Goal: Transaction & Acquisition: Purchase product/service

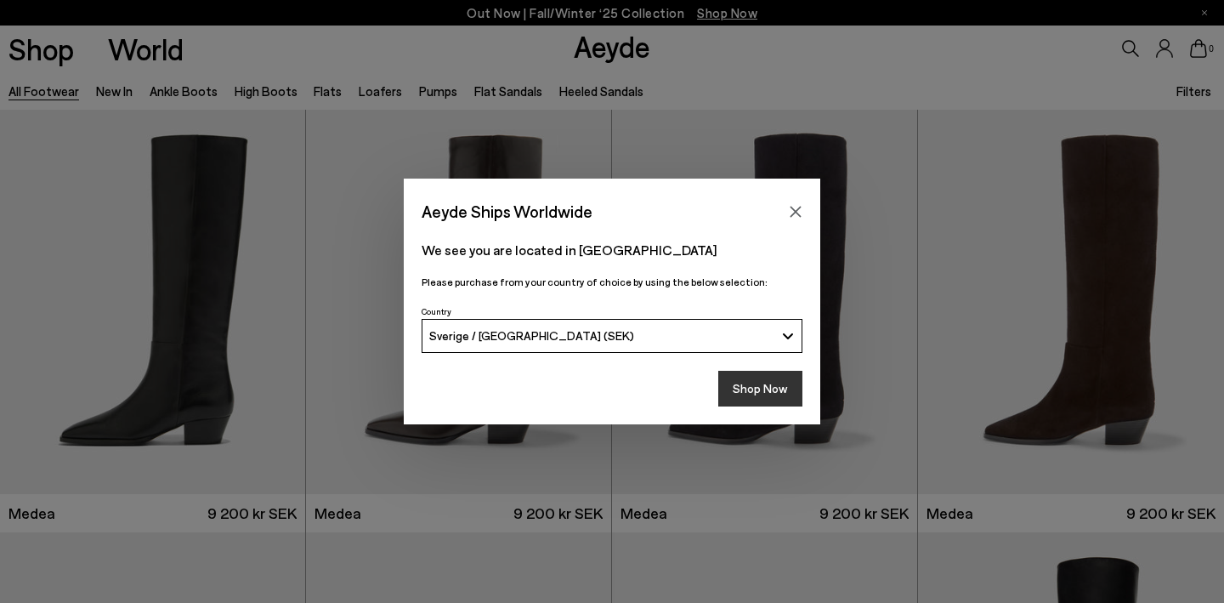
click at [762, 388] on button "Shop Now" at bounding box center [760, 389] width 84 height 36
click at [761, 383] on button "Shop Now" at bounding box center [760, 389] width 84 height 36
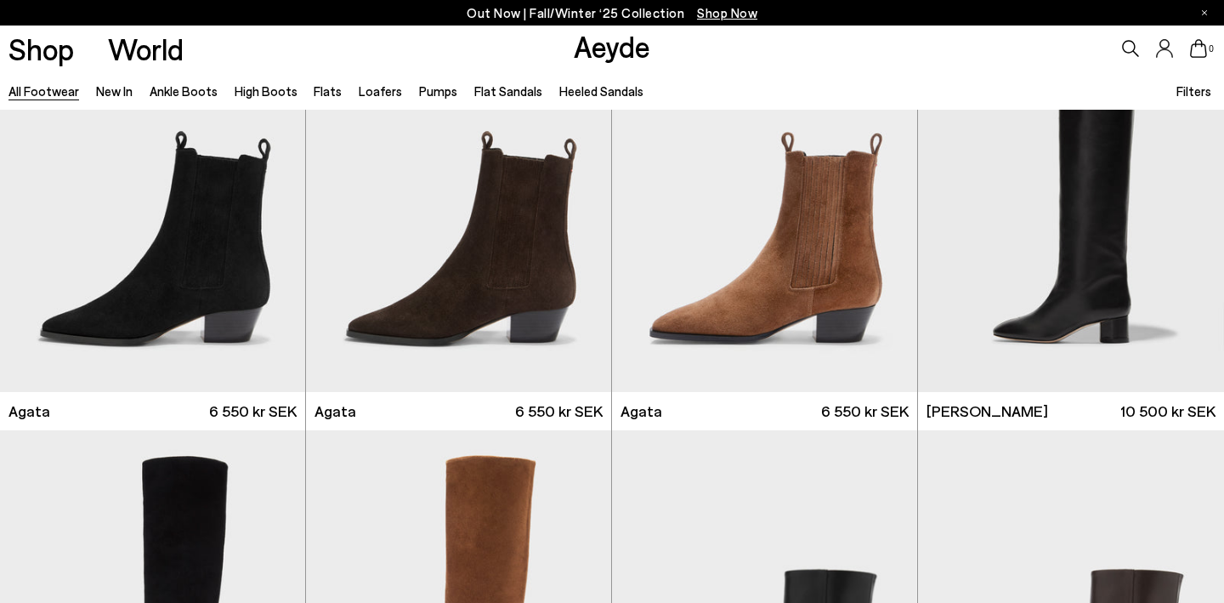
scroll to position [520, 0]
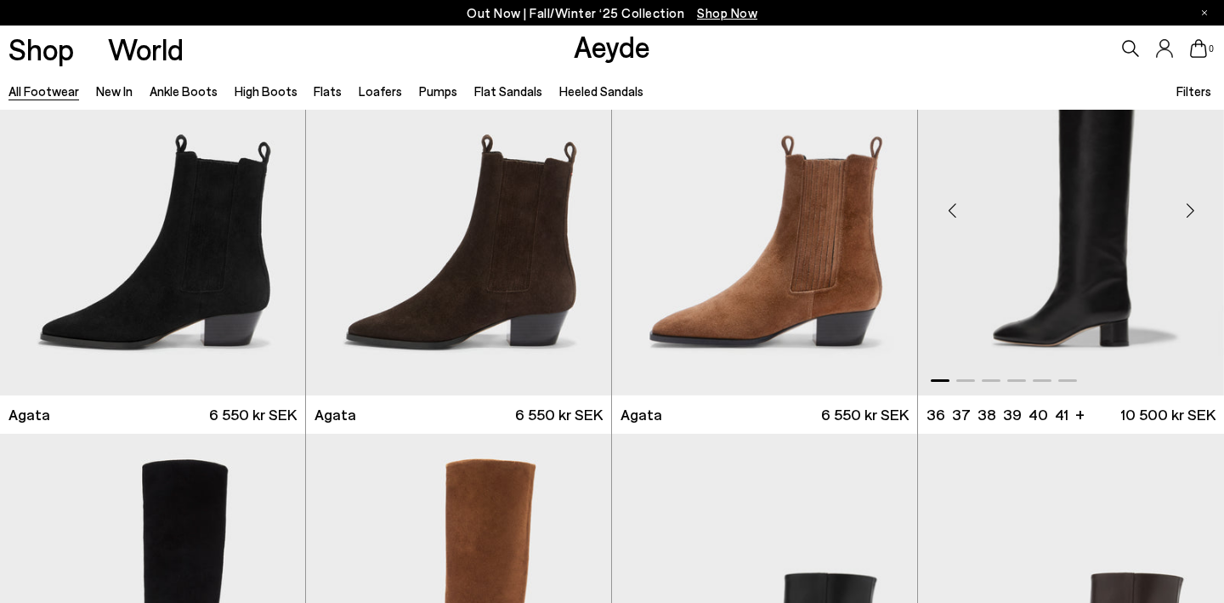
click at [1188, 208] on div "Next slide" at bounding box center [1190, 209] width 51 height 51
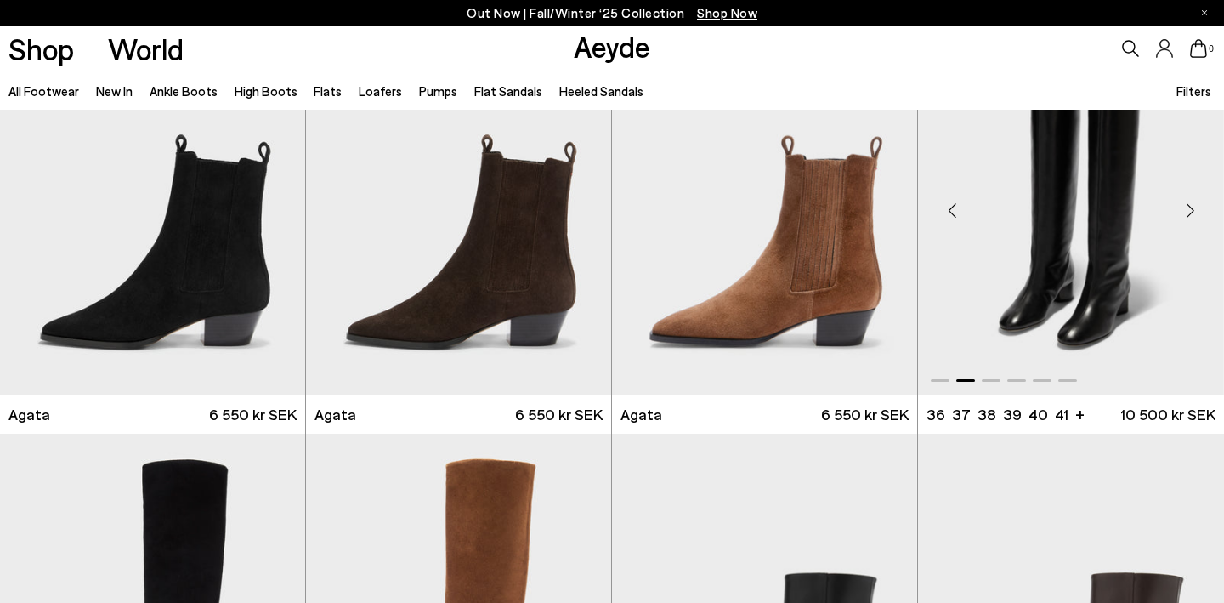
click at [1188, 208] on div "Next slide" at bounding box center [1190, 209] width 51 height 51
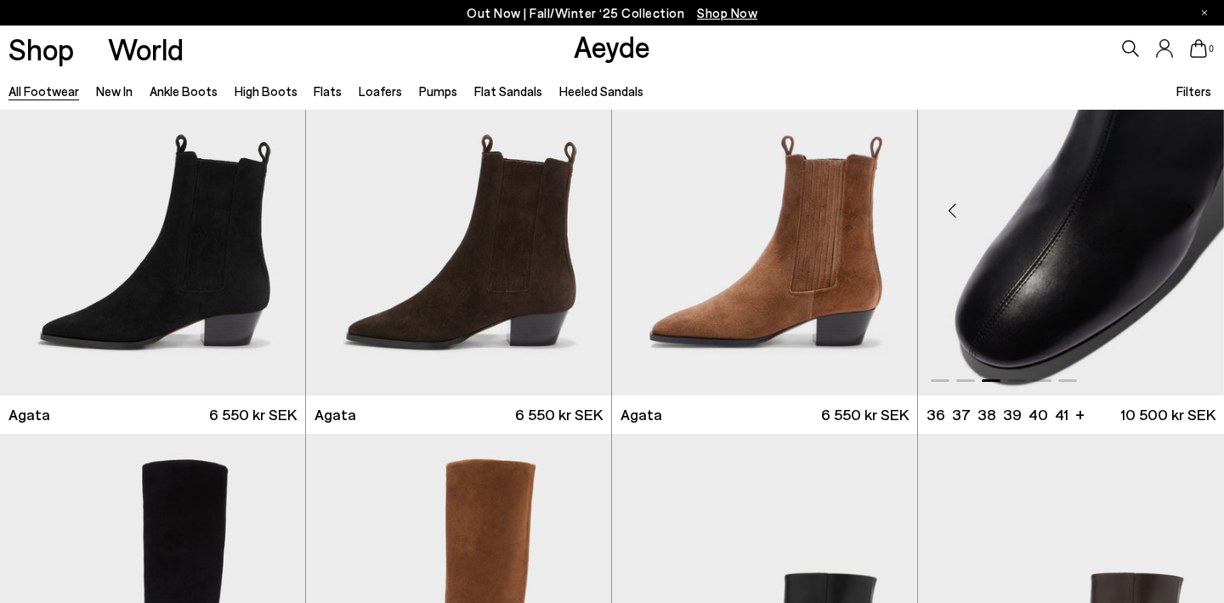
click at [1188, 208] on div "Next slide" at bounding box center [1190, 209] width 51 height 51
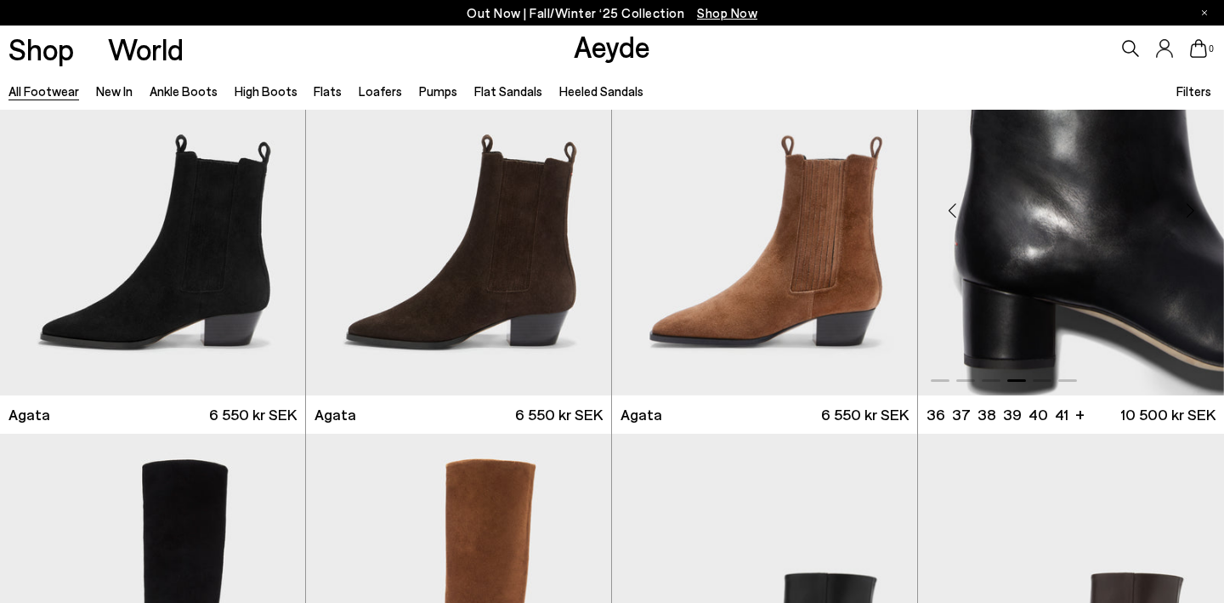
click at [1188, 208] on div "Next slide" at bounding box center [1190, 209] width 51 height 51
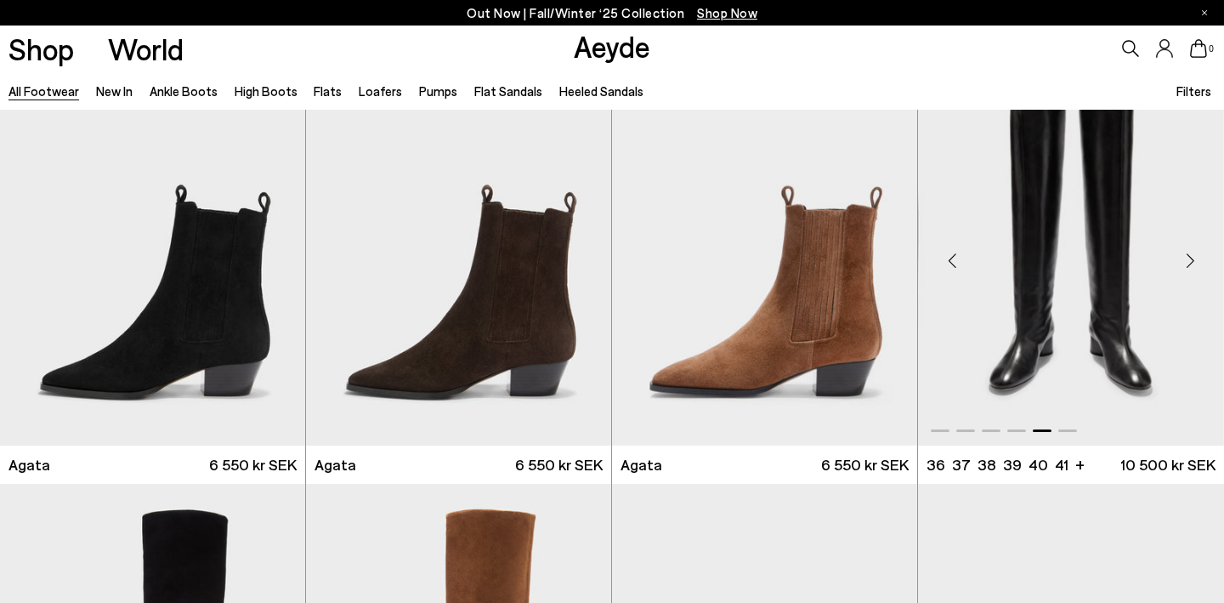
scroll to position [467, 0]
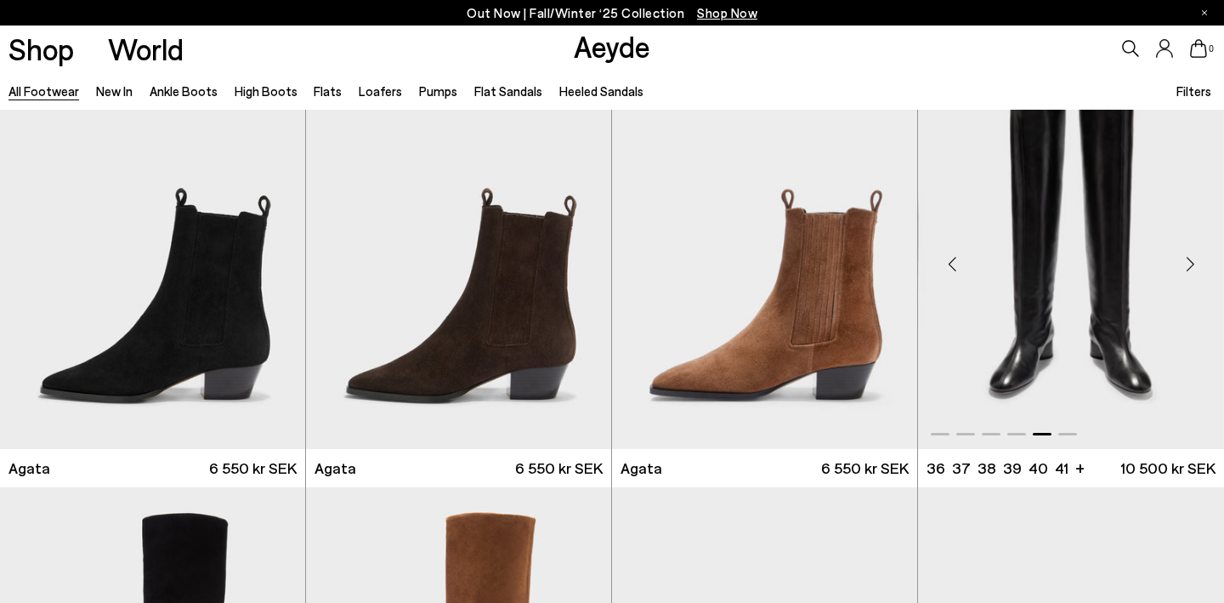
click at [1186, 259] on div "Next slide" at bounding box center [1190, 263] width 51 height 51
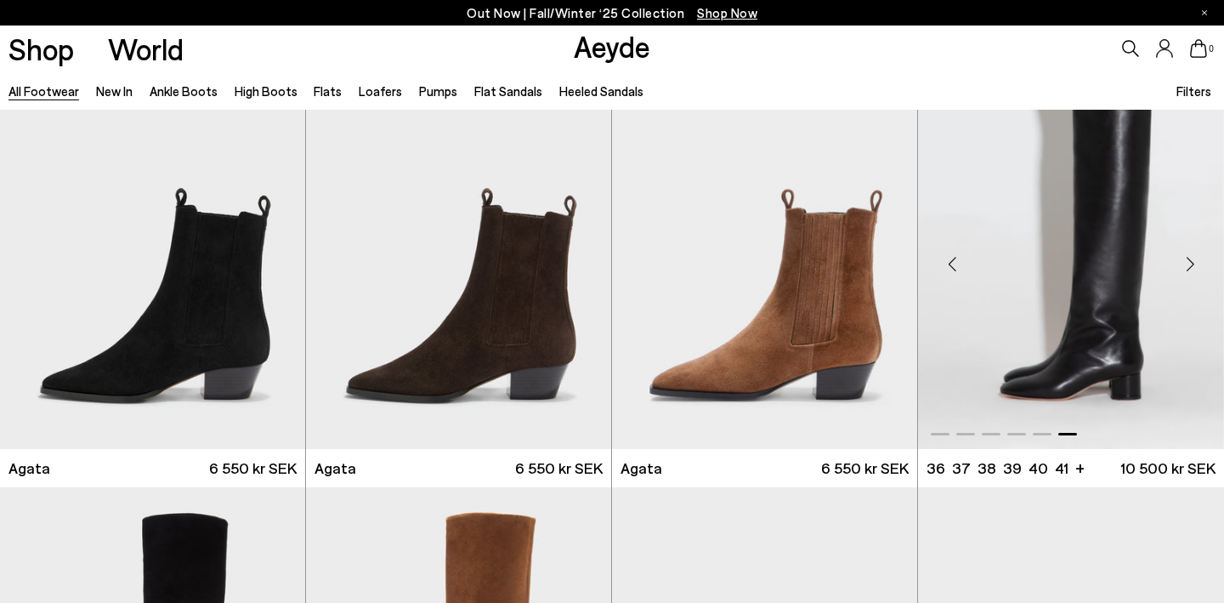
click at [1186, 259] on div "Next slide" at bounding box center [1190, 263] width 51 height 51
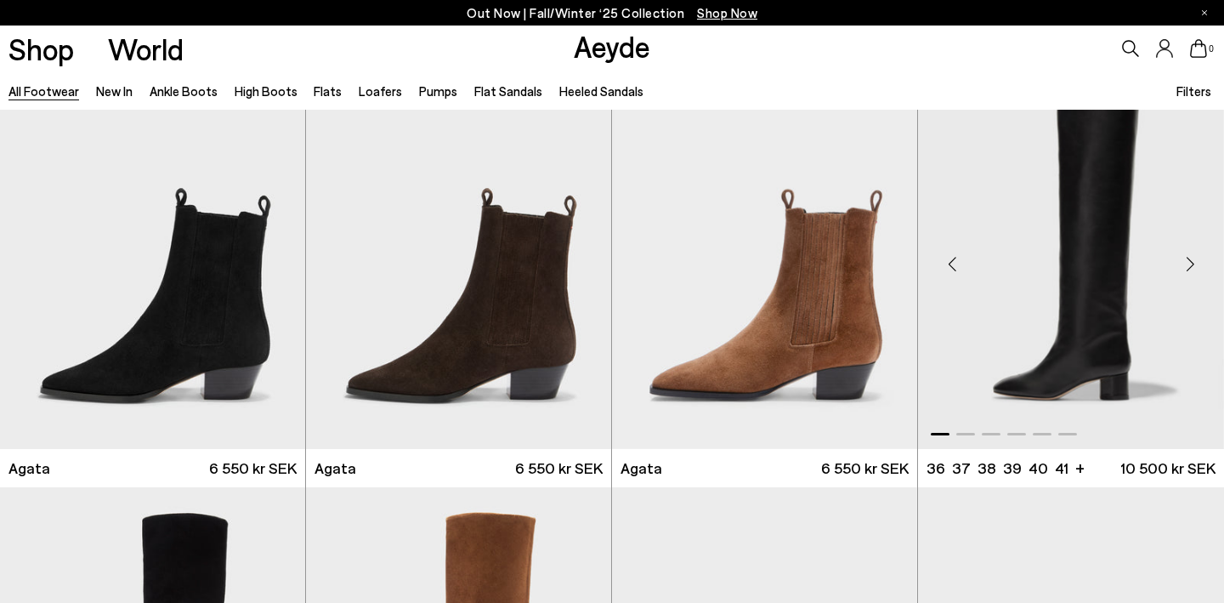
click at [1186, 259] on div "Next slide" at bounding box center [1190, 263] width 51 height 51
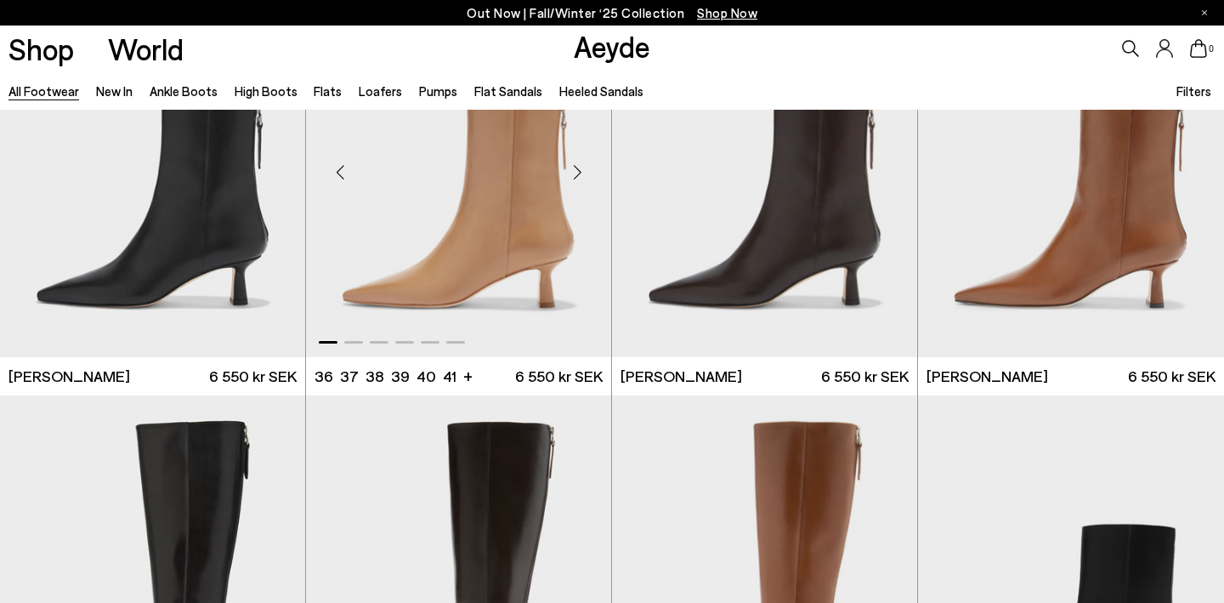
scroll to position [3094, 0]
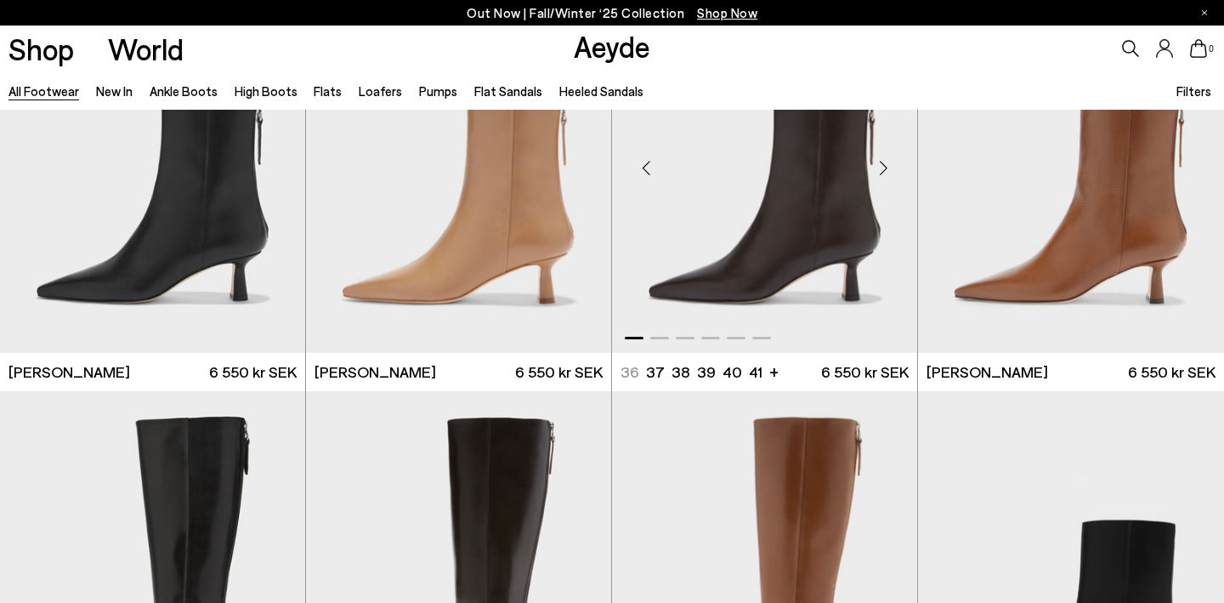
click at [768, 238] on img "1 / 6" at bounding box center [764, 160] width 305 height 383
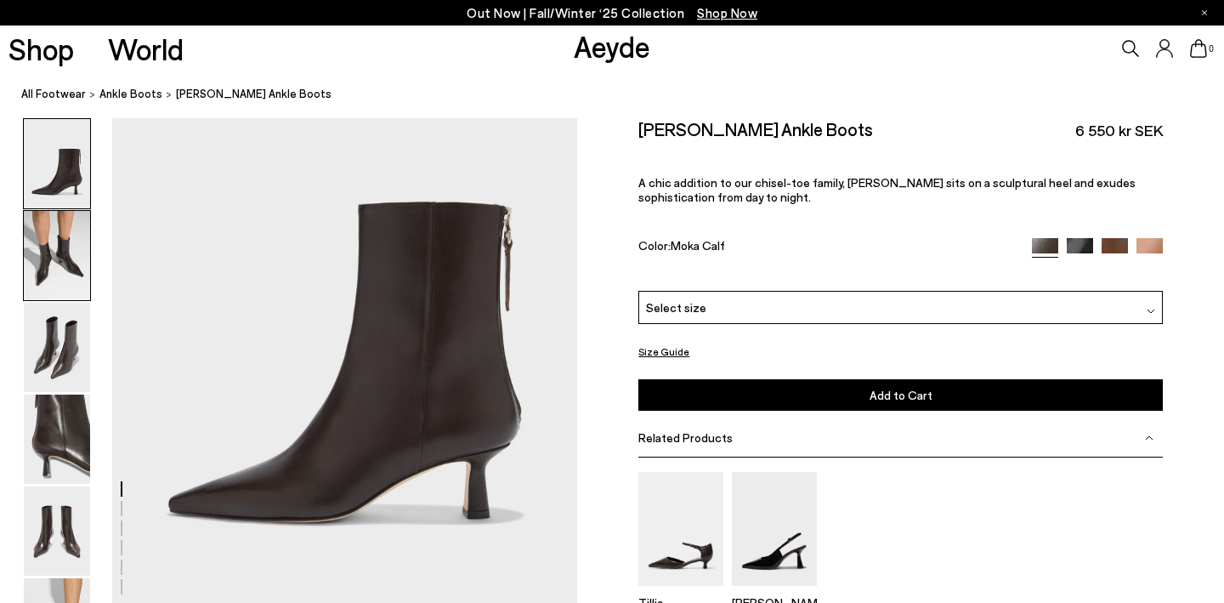
click at [48, 254] on img at bounding box center [57, 255] width 66 height 89
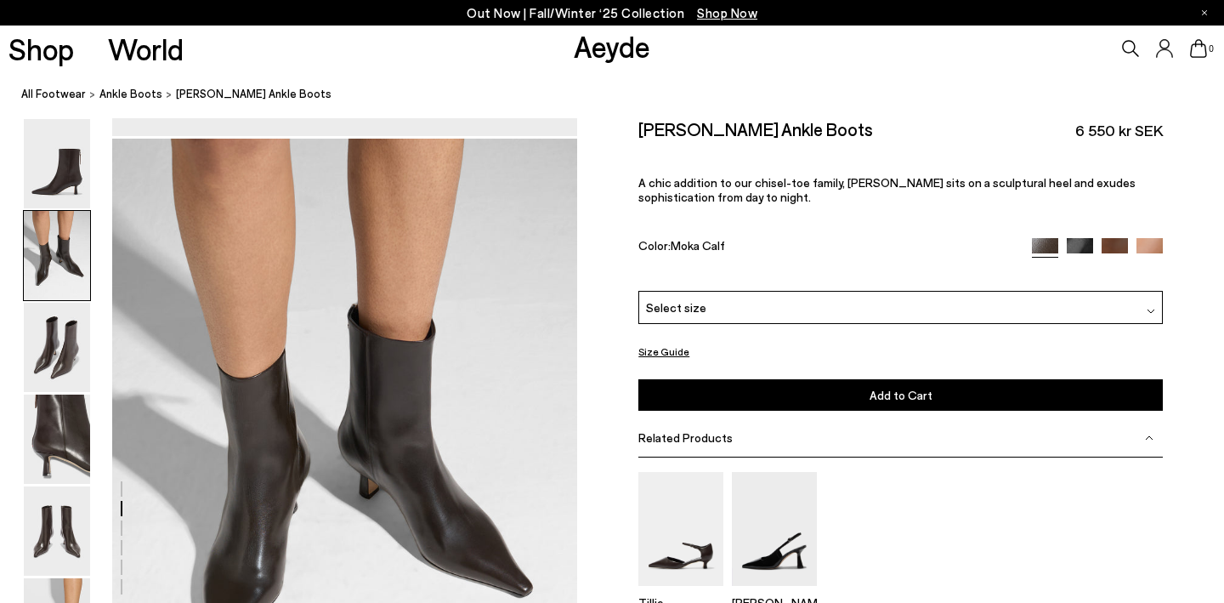
scroll to position [623, 0]
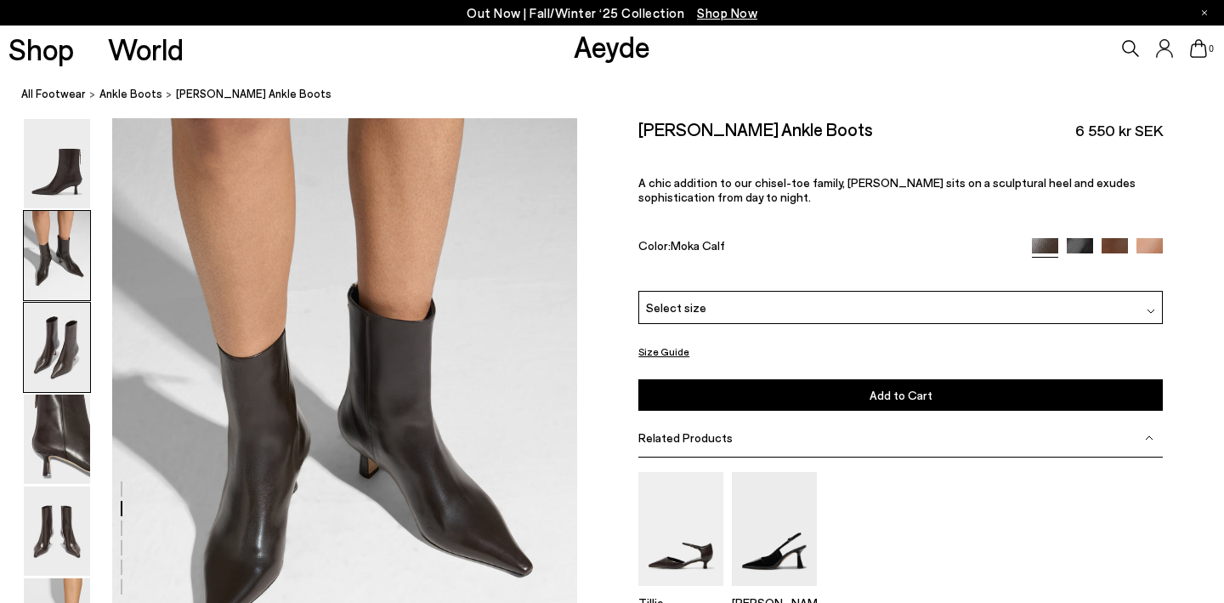
click at [61, 330] on img at bounding box center [57, 347] width 66 height 89
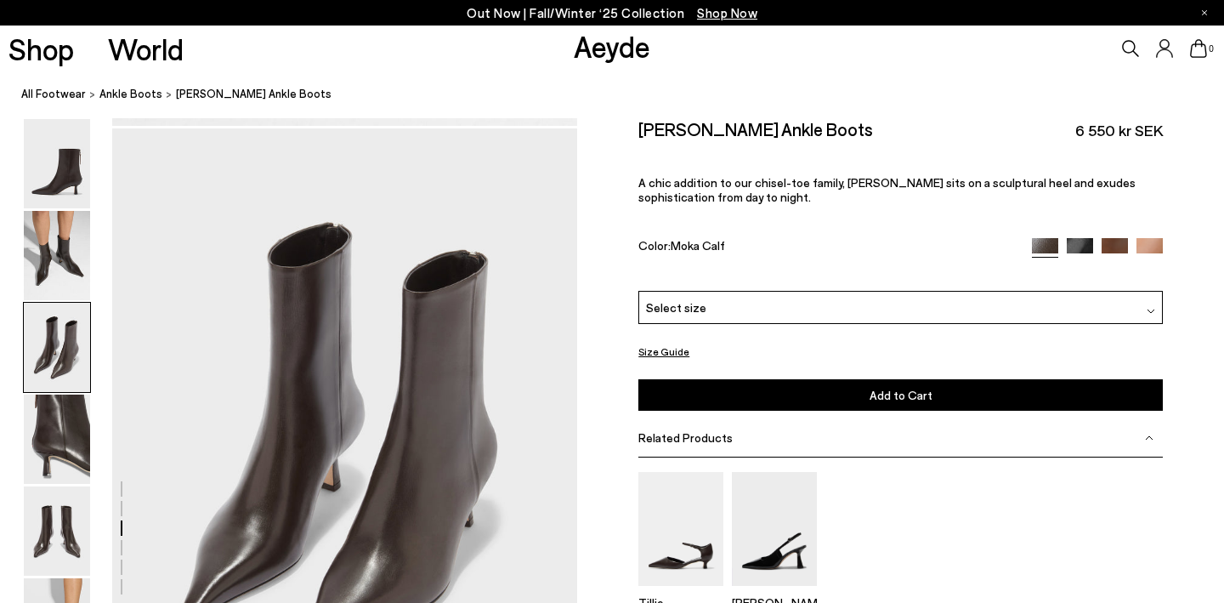
scroll to position [1246, 0]
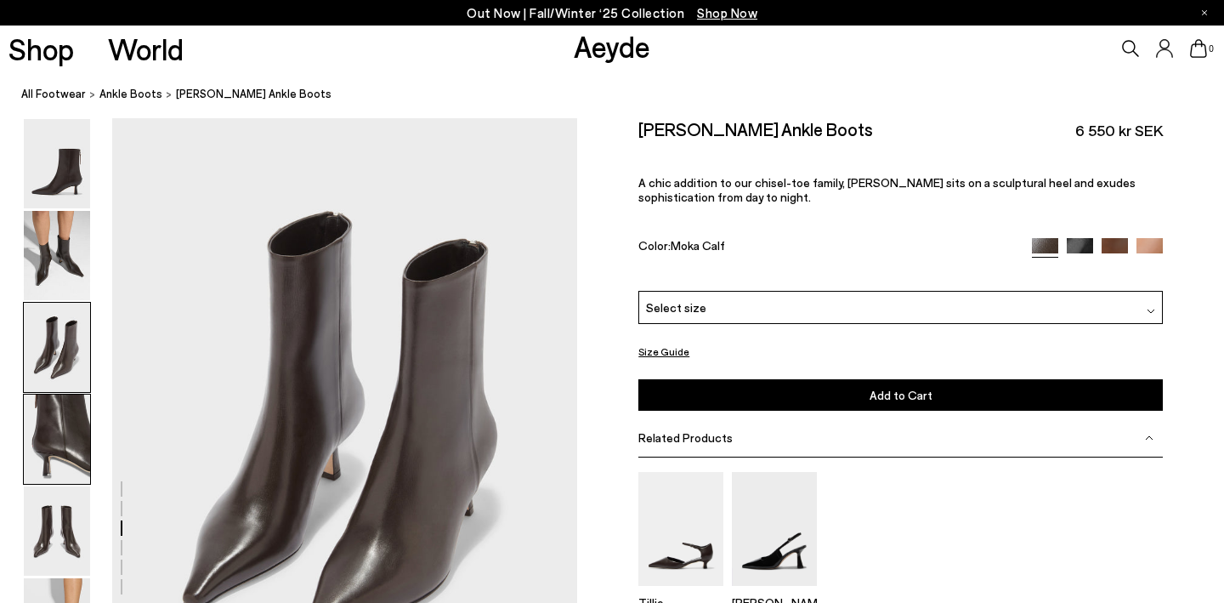
click at [62, 417] on img at bounding box center [57, 438] width 66 height 89
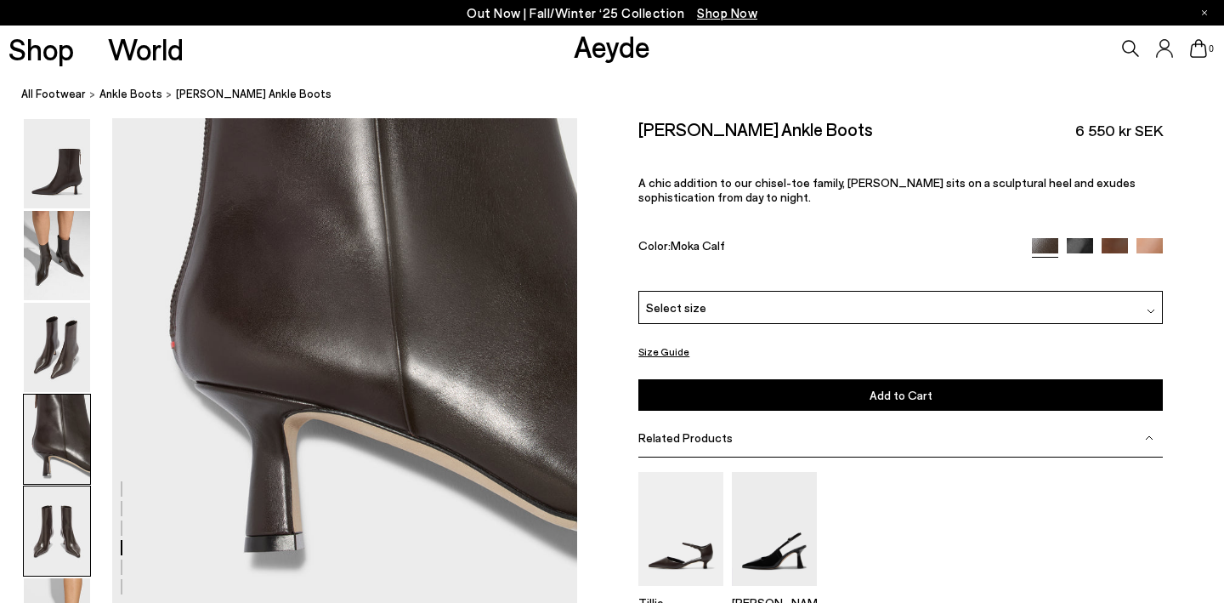
click at [62, 524] on img at bounding box center [57, 530] width 66 height 89
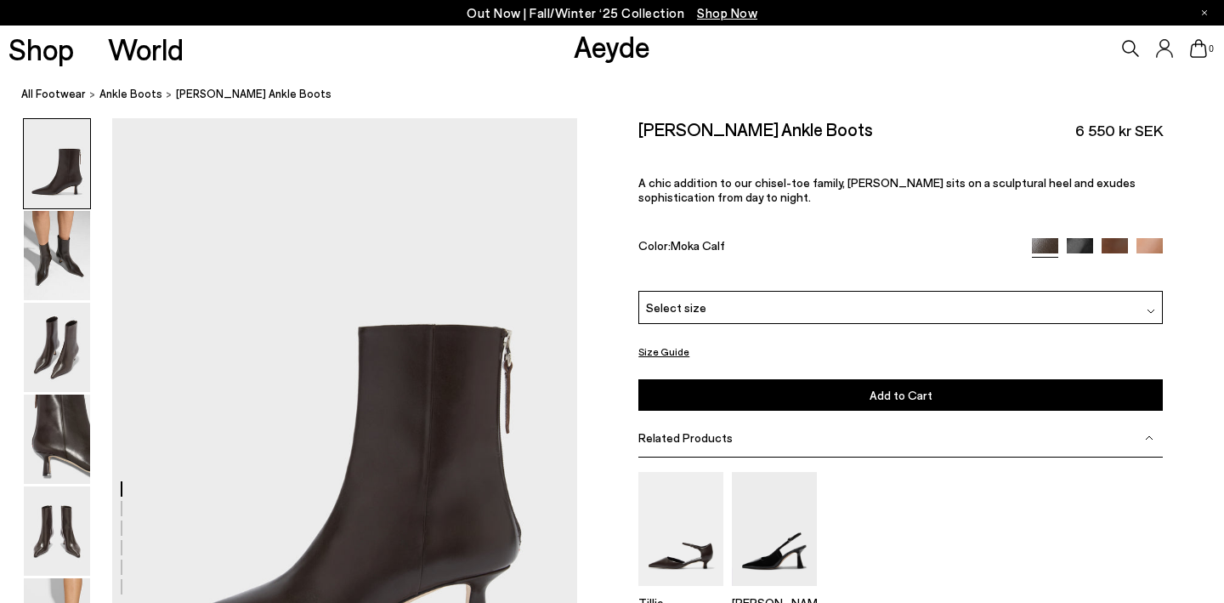
scroll to position [0, 0]
